Goal: Check status

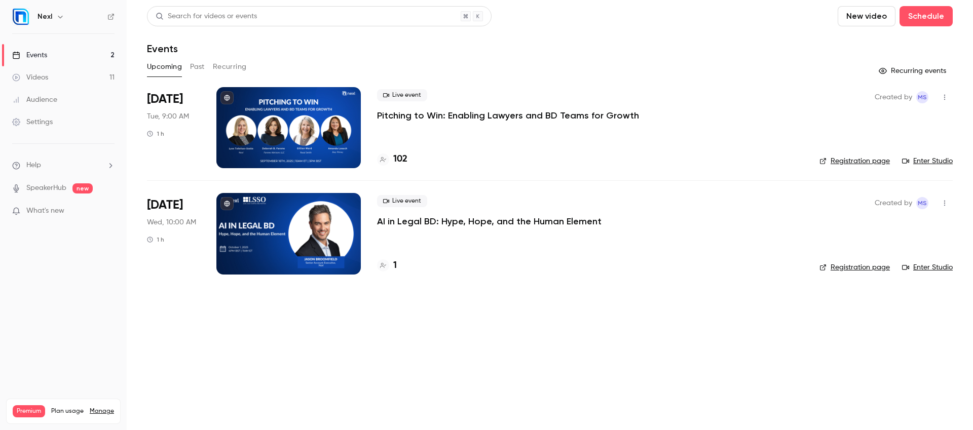
click at [419, 118] on p "Pitching to Win: Enabling Lawyers and BD Teams for Growth" at bounding box center [508, 115] width 262 height 12
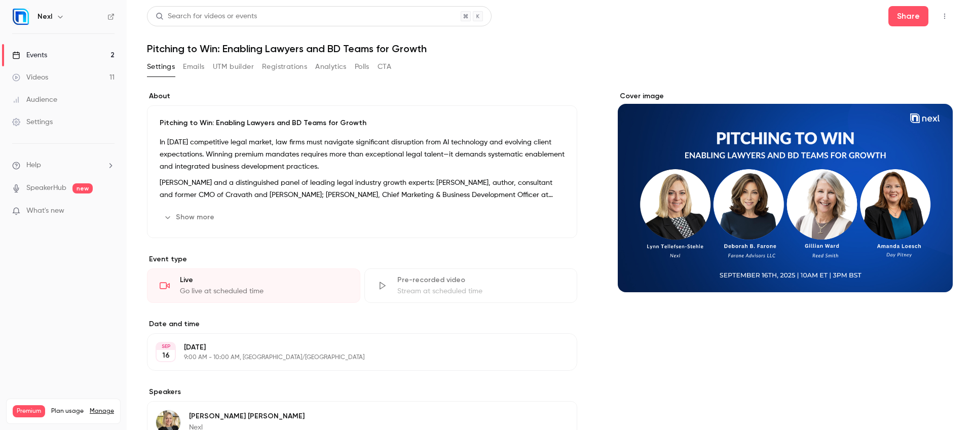
click at [283, 70] on button "Registrations" at bounding box center [284, 67] width 45 height 16
